Goal: Check status

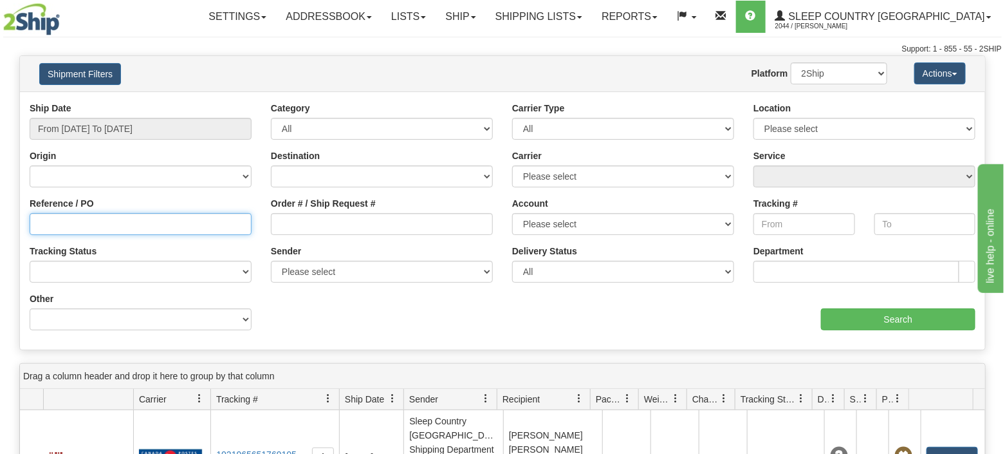
click at [113, 221] on input "Reference / PO" at bounding box center [141, 224] width 222 height 22
paste input "1053273"
type input "1053273"
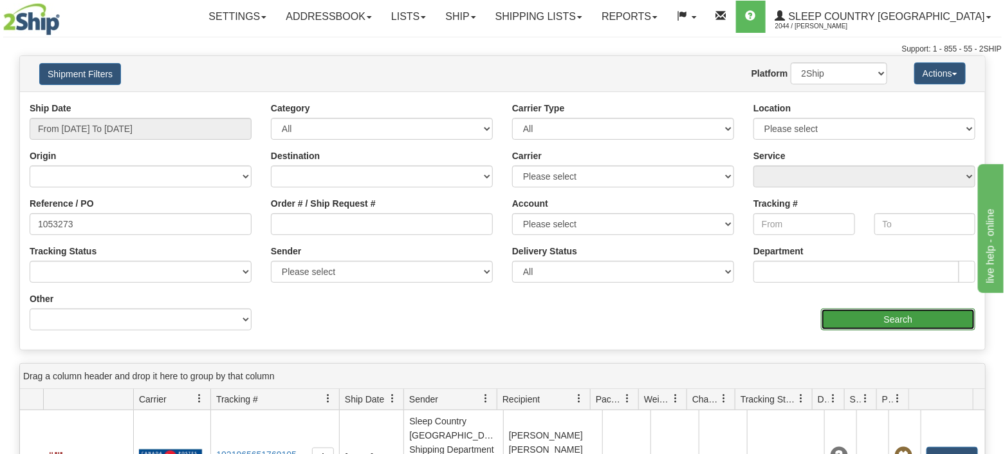
click at [903, 319] on input "Search" at bounding box center [898, 319] width 154 height 22
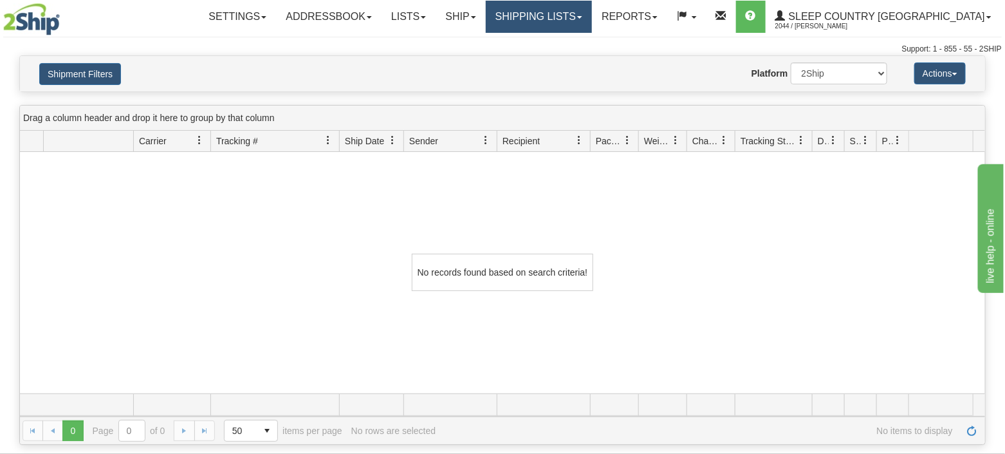
click at [576, 15] on link "Shipping lists" at bounding box center [539, 17] width 106 height 32
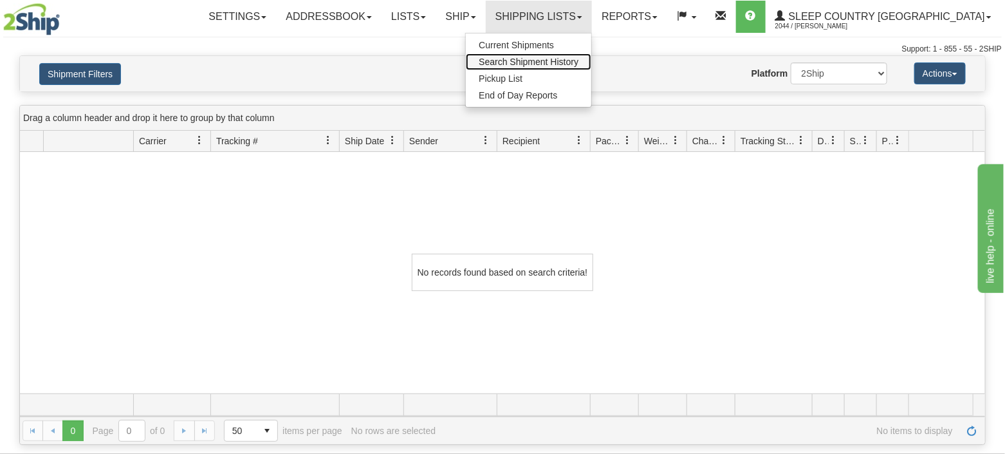
click at [573, 55] on link "Search Shipment History" at bounding box center [528, 61] width 125 height 17
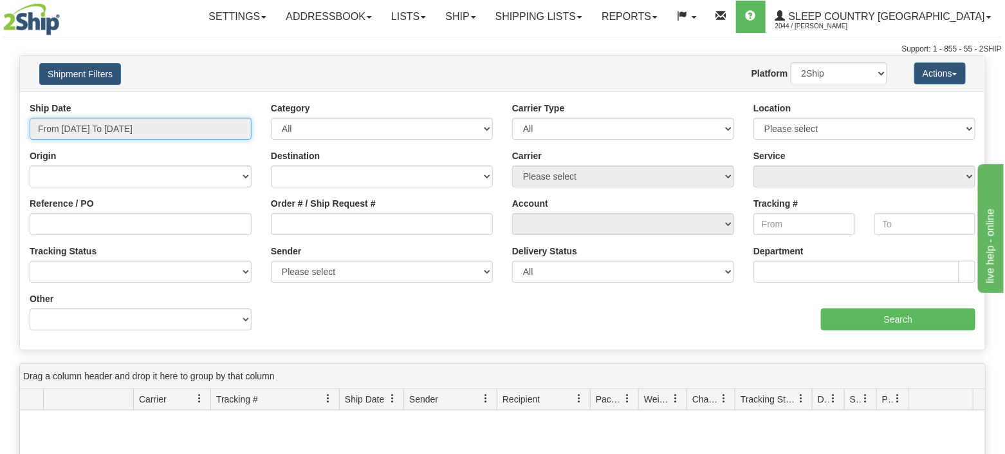
click at [122, 130] on input "From [DATE] To [DATE]" at bounding box center [141, 129] width 222 height 22
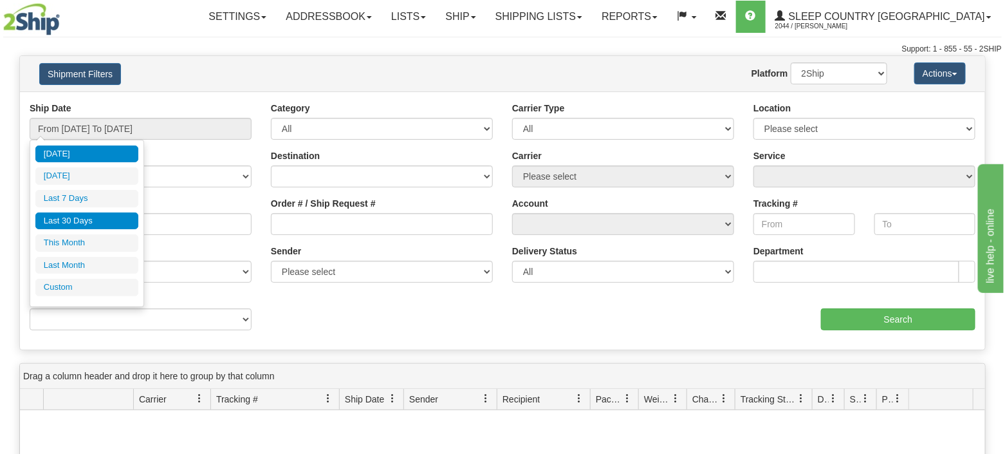
click at [68, 221] on li "Last 30 Days" at bounding box center [86, 220] width 103 height 17
type input "From [DATE] To [DATE]"
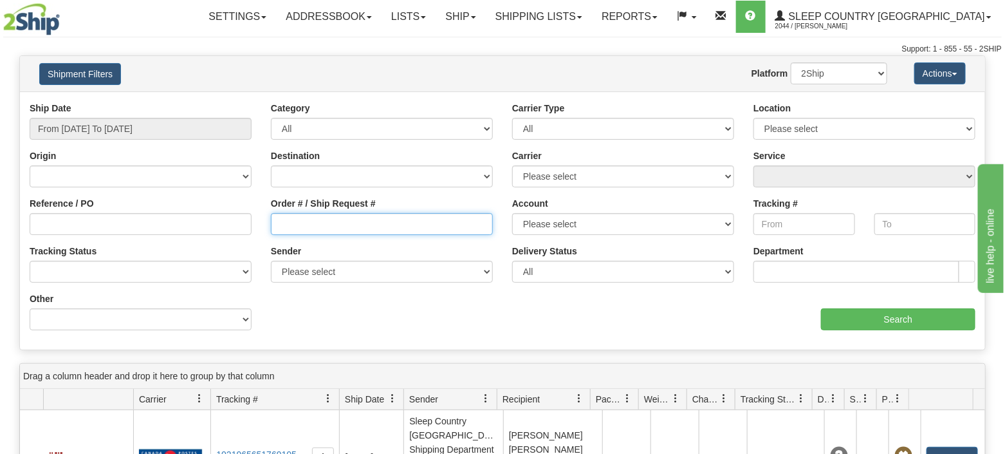
click at [312, 223] on input "Order # / Ship Request #" at bounding box center [382, 224] width 222 height 22
paste input "9000H999448"
type input "9000H999448"
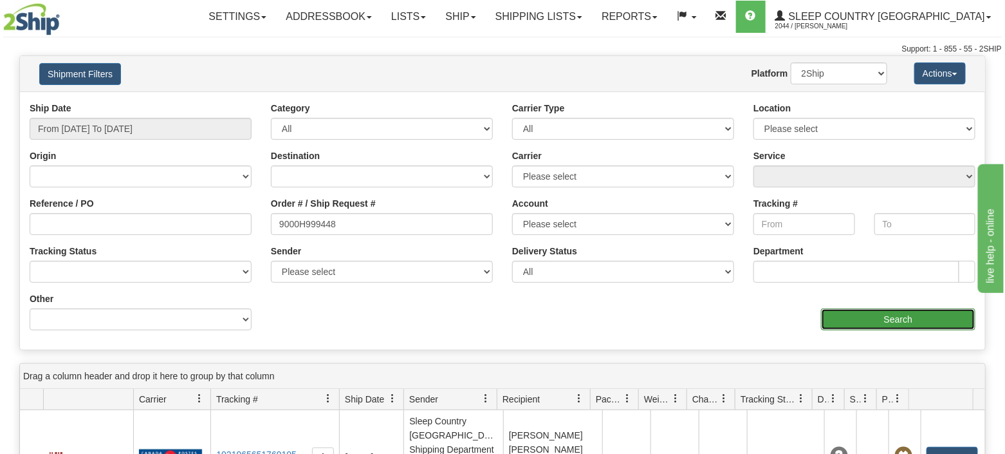
click at [857, 319] on input "Search" at bounding box center [898, 319] width 154 height 22
